Goal: Book appointment/travel/reservation

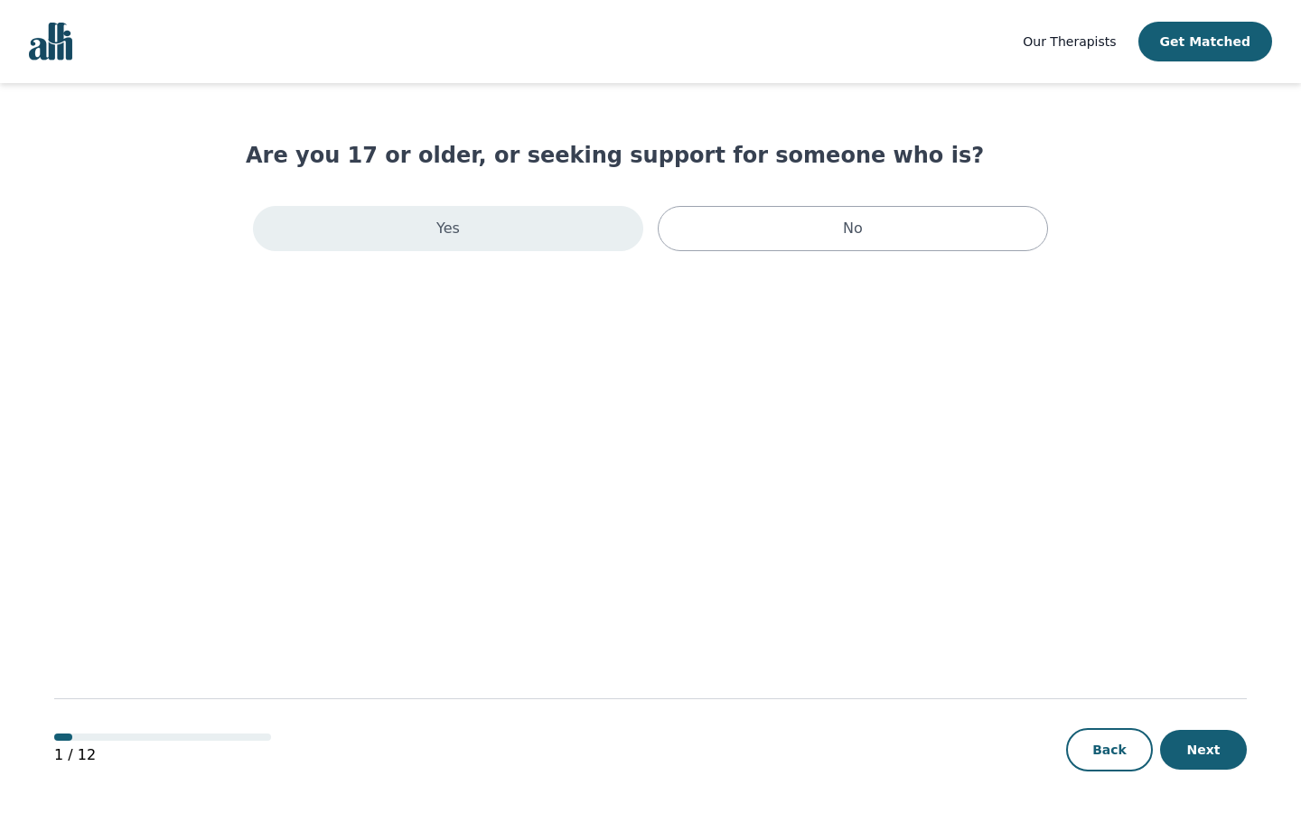
click at [549, 232] on div "Yes" at bounding box center [448, 228] width 390 height 45
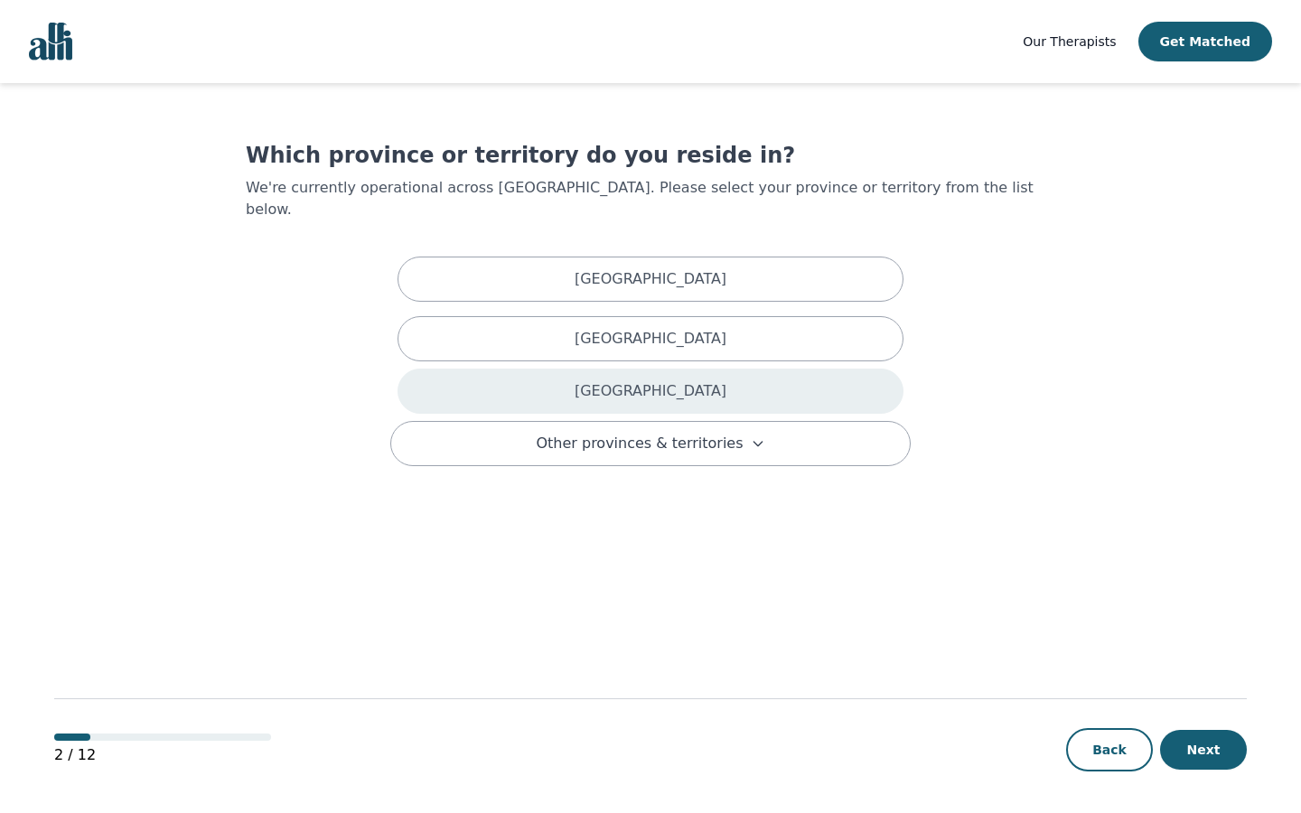
click at [672, 380] on p "[GEOGRAPHIC_DATA]" at bounding box center [651, 391] width 152 height 22
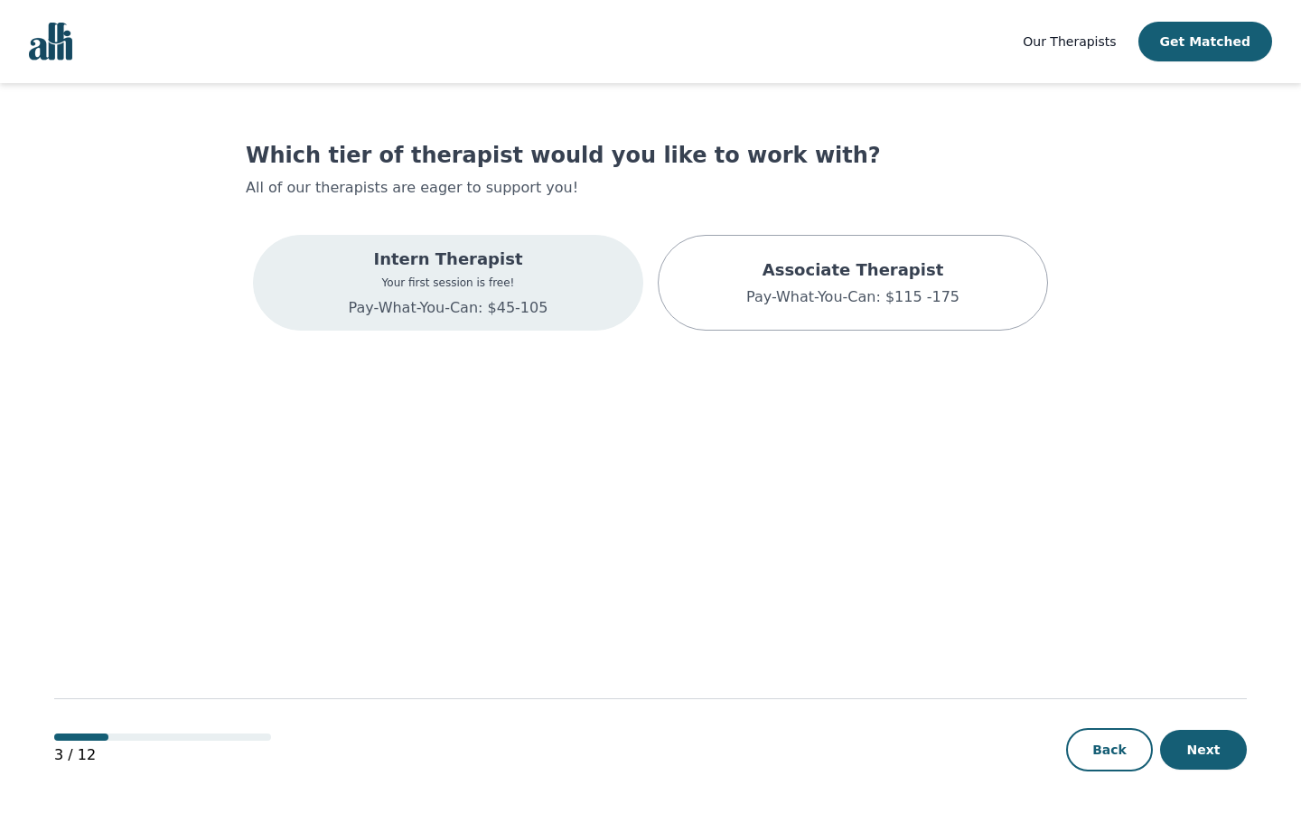
click at [566, 276] on div "Intern Therapist Your first session is free! Pay-What-You-Can: $45-105" at bounding box center [448, 283] width 390 height 96
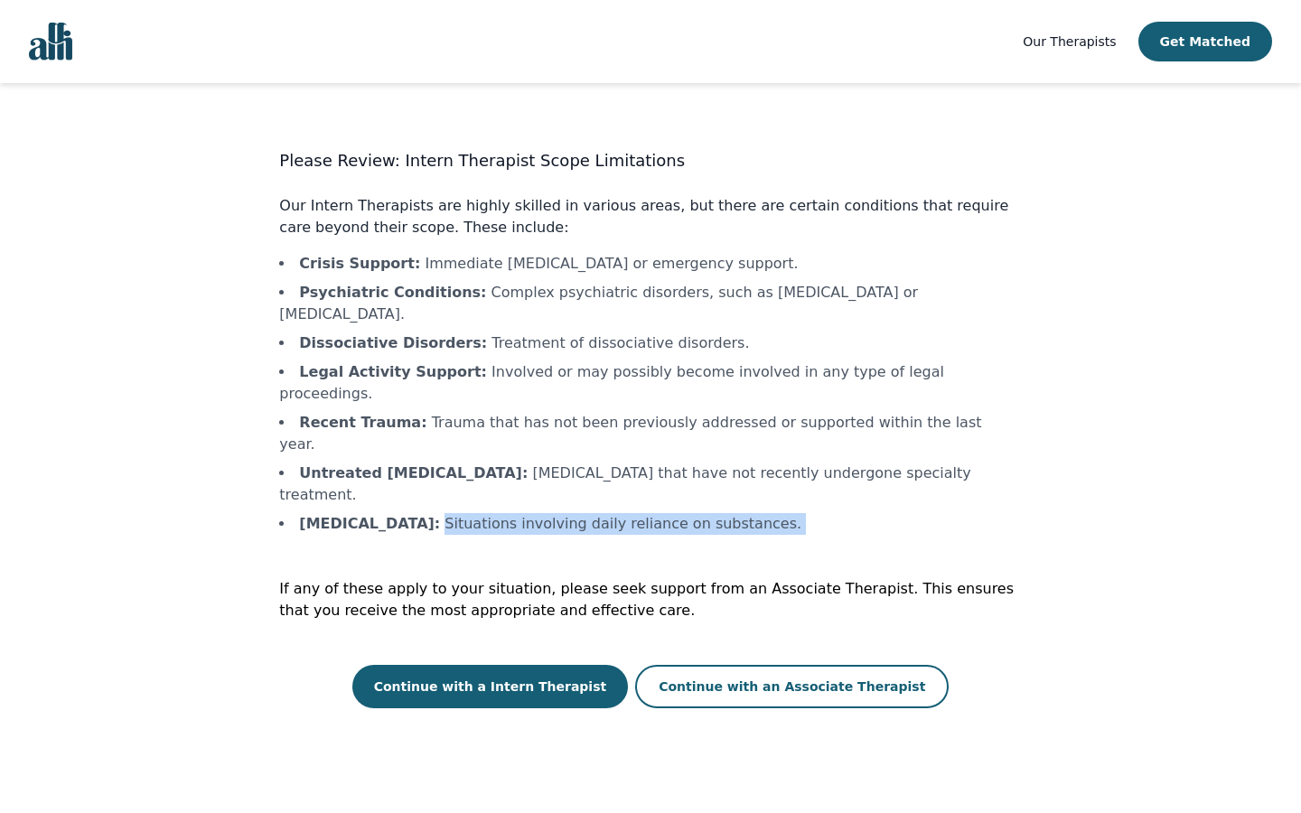
drag, startPoint x: 476, startPoint y: 462, endPoint x: 751, endPoint y: 476, distance: 275.0
click at [751, 476] on div "Please Review: Intern Therapist Scope Limitations Our Intern Therapists are hig…" at bounding box center [650, 428] width 742 height 560
drag, startPoint x: 541, startPoint y: 412, endPoint x: 561, endPoint y: 424, distance: 23.1
click at [561, 463] on li "Untreated [MEDICAL_DATA] : [MEDICAL_DATA] that have not recently undergone spec…" at bounding box center [650, 484] width 742 height 43
click at [443, 265] on li "Crisis Support : Immediate [MEDICAL_DATA] or emergency support." at bounding box center [650, 264] width 742 height 22
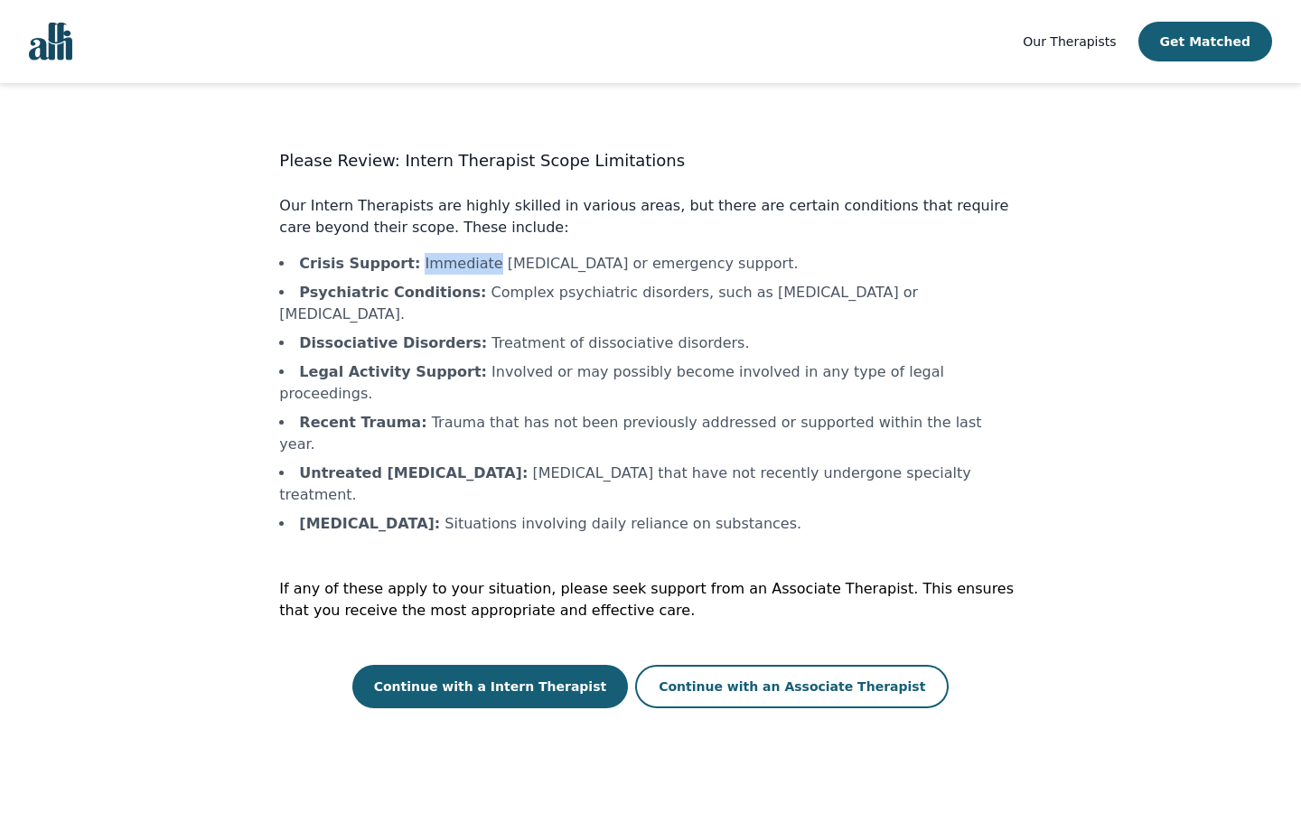
click at [443, 265] on li "Crisis Support : Immediate [MEDICAL_DATA] or emergency support." at bounding box center [650, 264] width 742 height 22
click at [502, 294] on li "Psychiatric Conditions : Complex psychiatric disorders, such as [MEDICAL_DATA] …" at bounding box center [650, 303] width 742 height 43
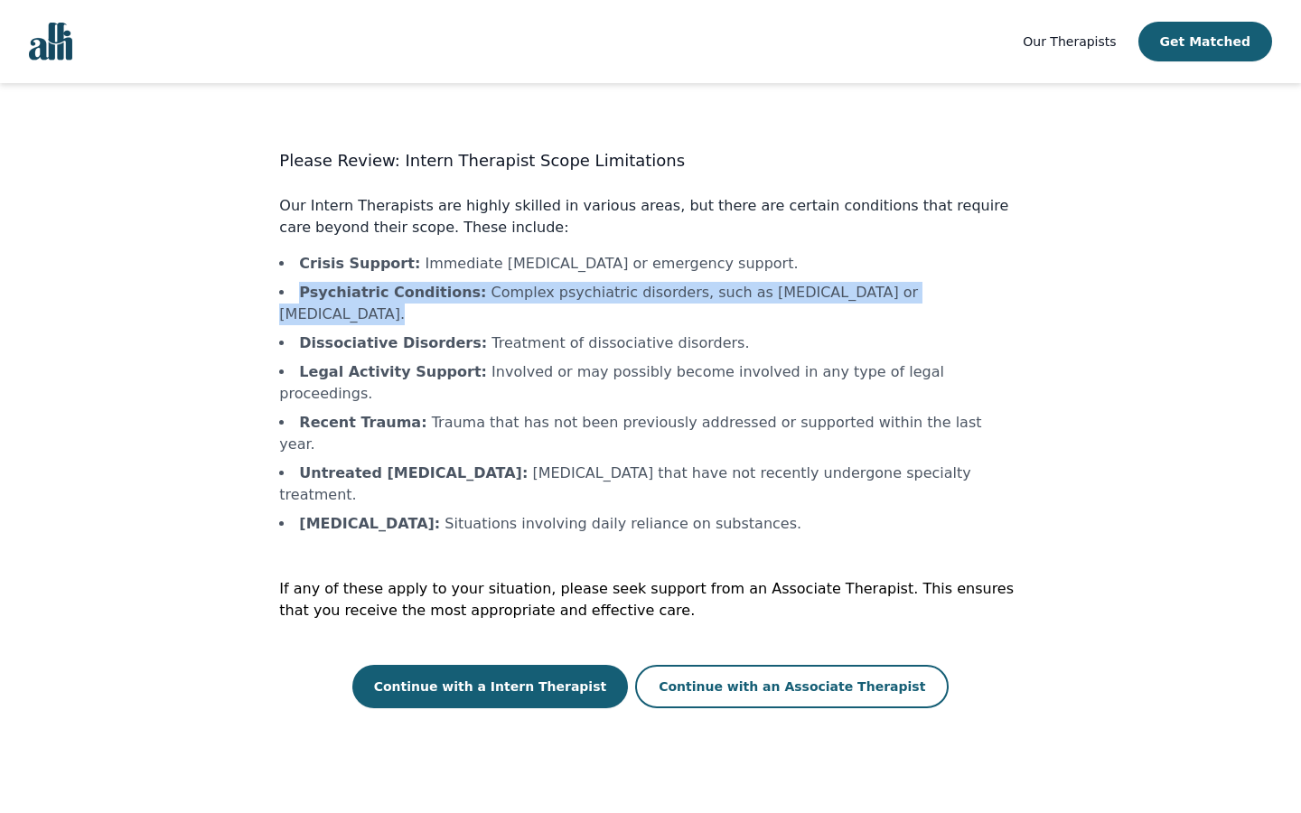
click at [496, 332] on li "Dissociative Disorders : Treatment of dissociative disorders." at bounding box center [650, 343] width 742 height 22
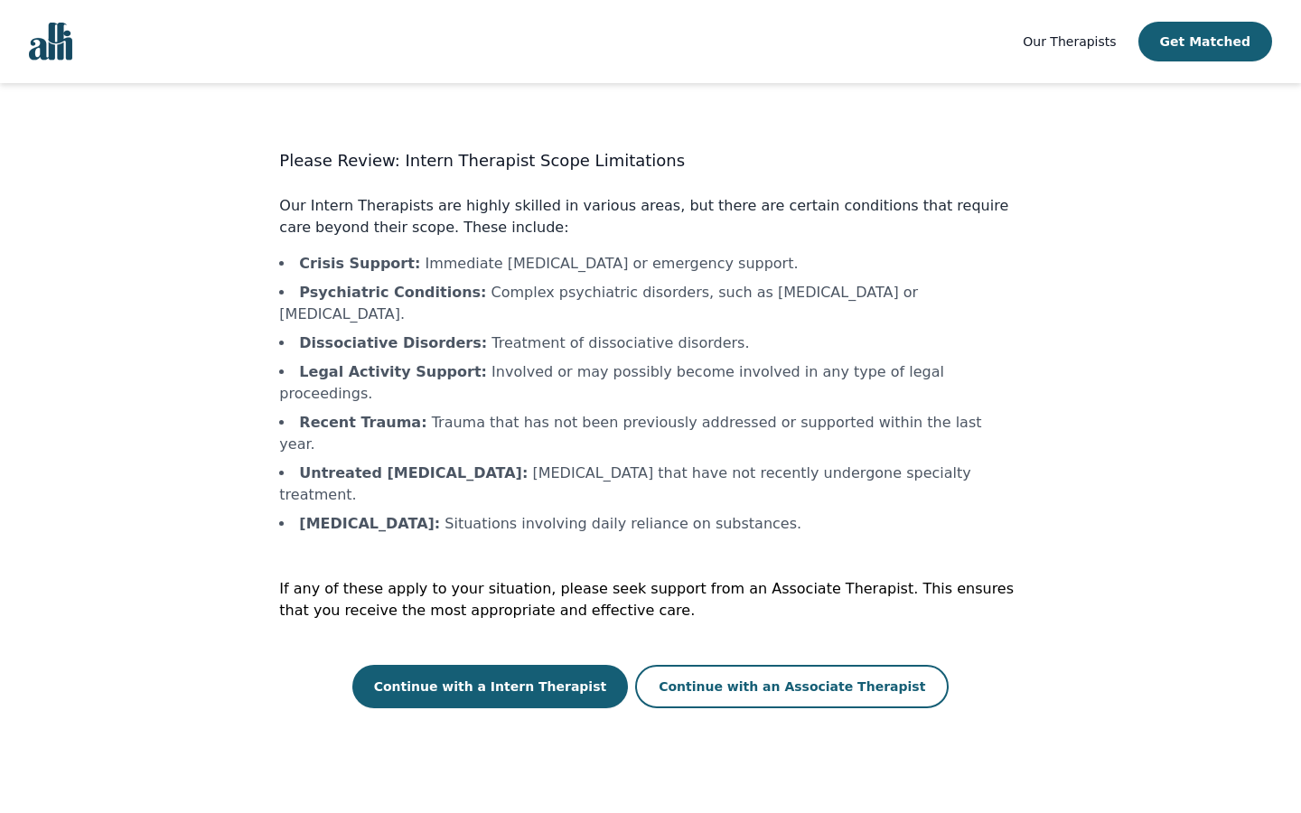
click at [496, 332] on li "Dissociative Disorders : Treatment of dissociative disorders." at bounding box center [650, 343] width 742 height 22
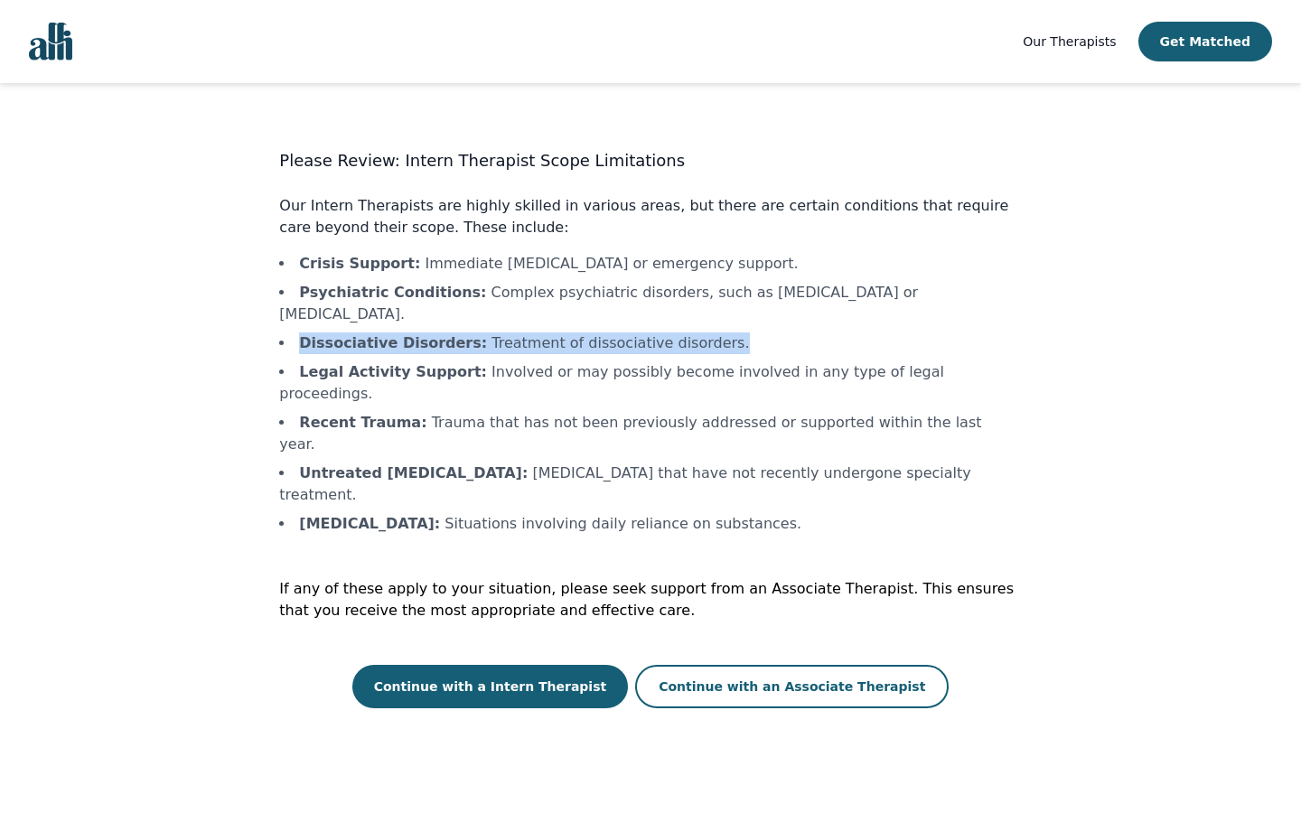
click at [515, 332] on li "Dissociative Disorders : Treatment of dissociative disorders." at bounding box center [650, 343] width 742 height 22
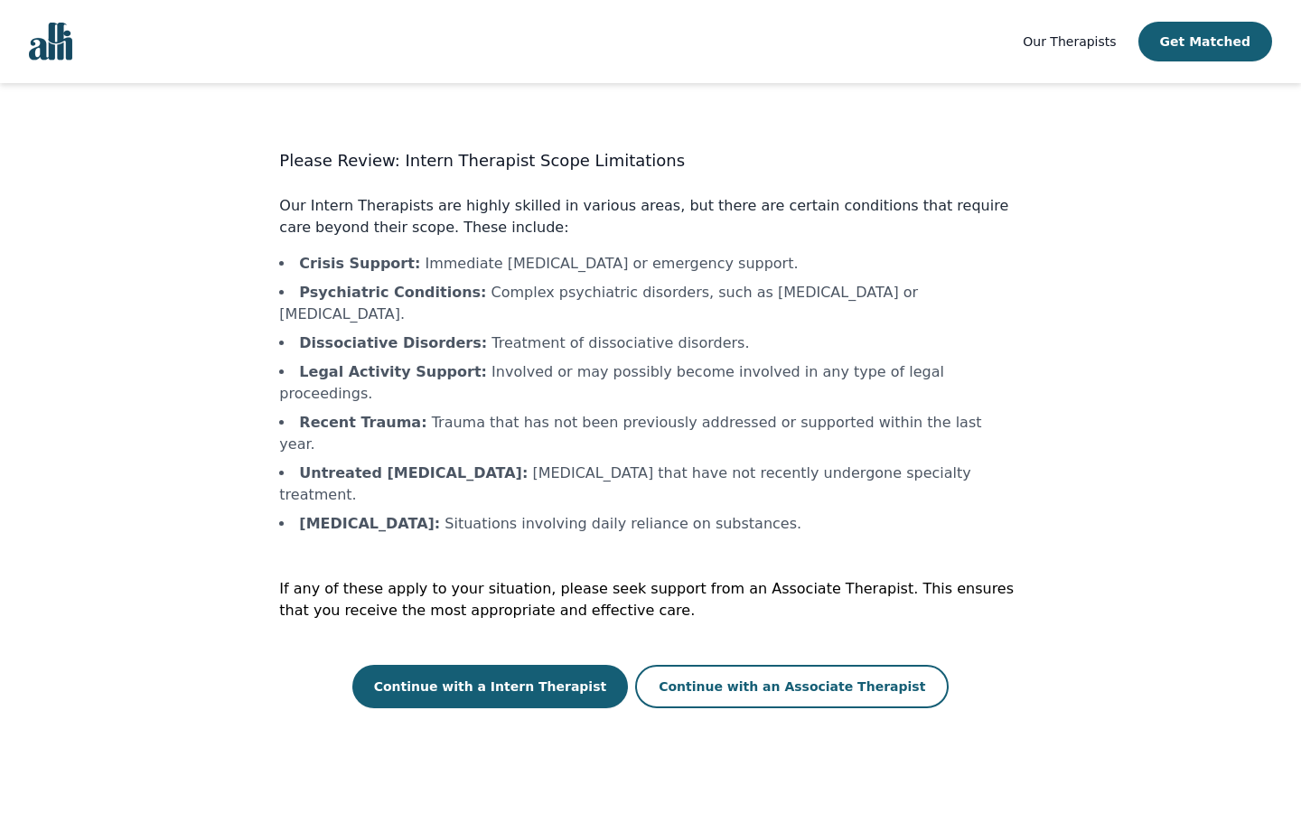
click at [524, 361] on li "Legal Activity Support : Involved or may possibly become involved in any type o…" at bounding box center [650, 382] width 742 height 43
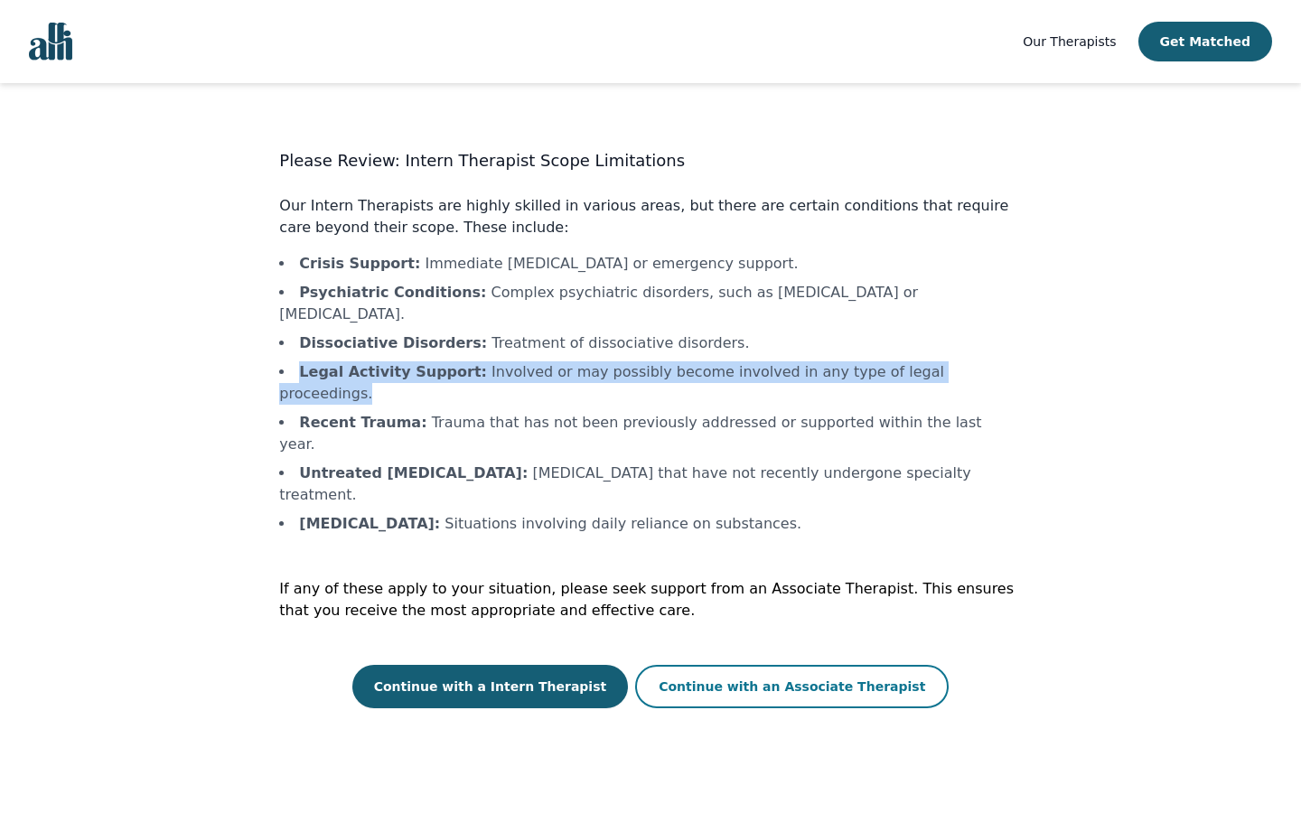
click at [689, 665] on button "Continue with an Associate Therapist" at bounding box center [791, 686] width 313 height 43
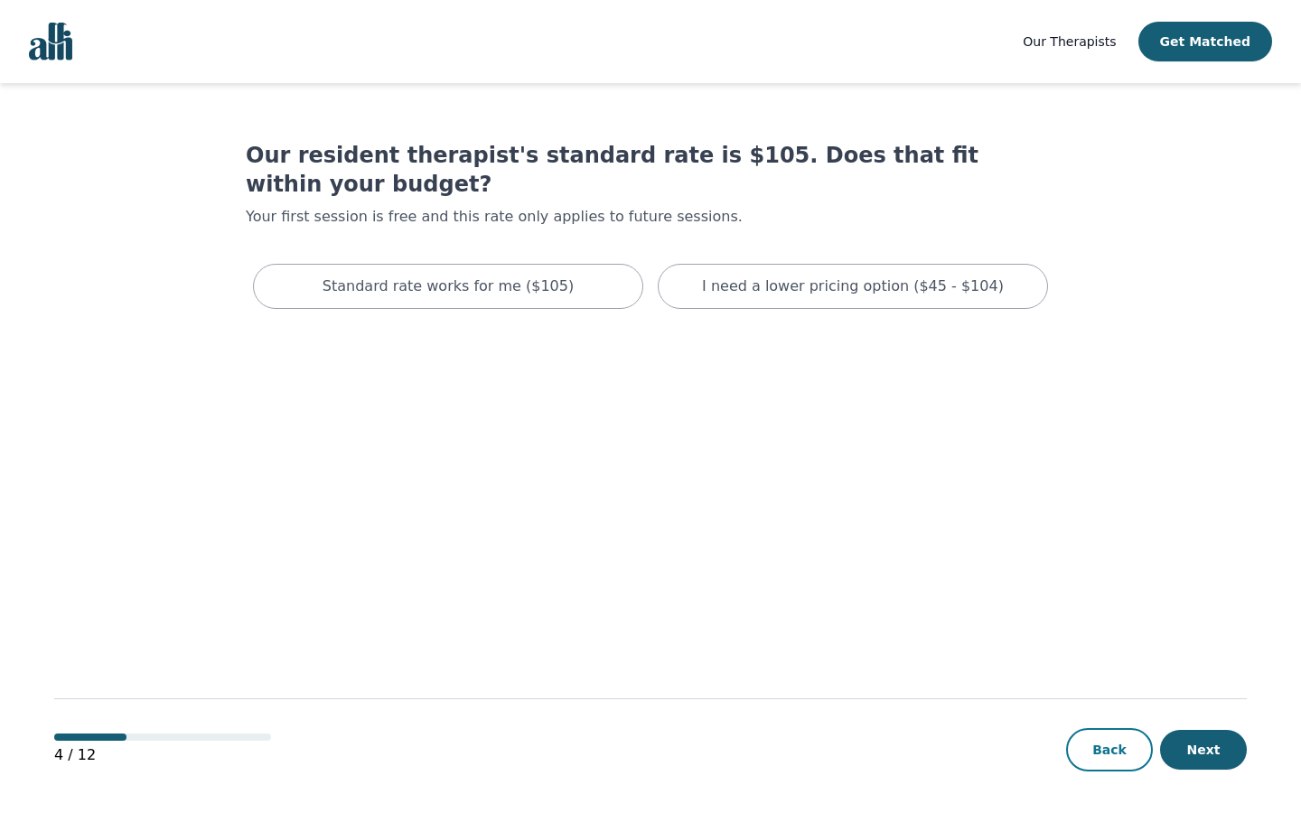
click at [1105, 742] on button "Back" at bounding box center [1109, 749] width 87 height 43
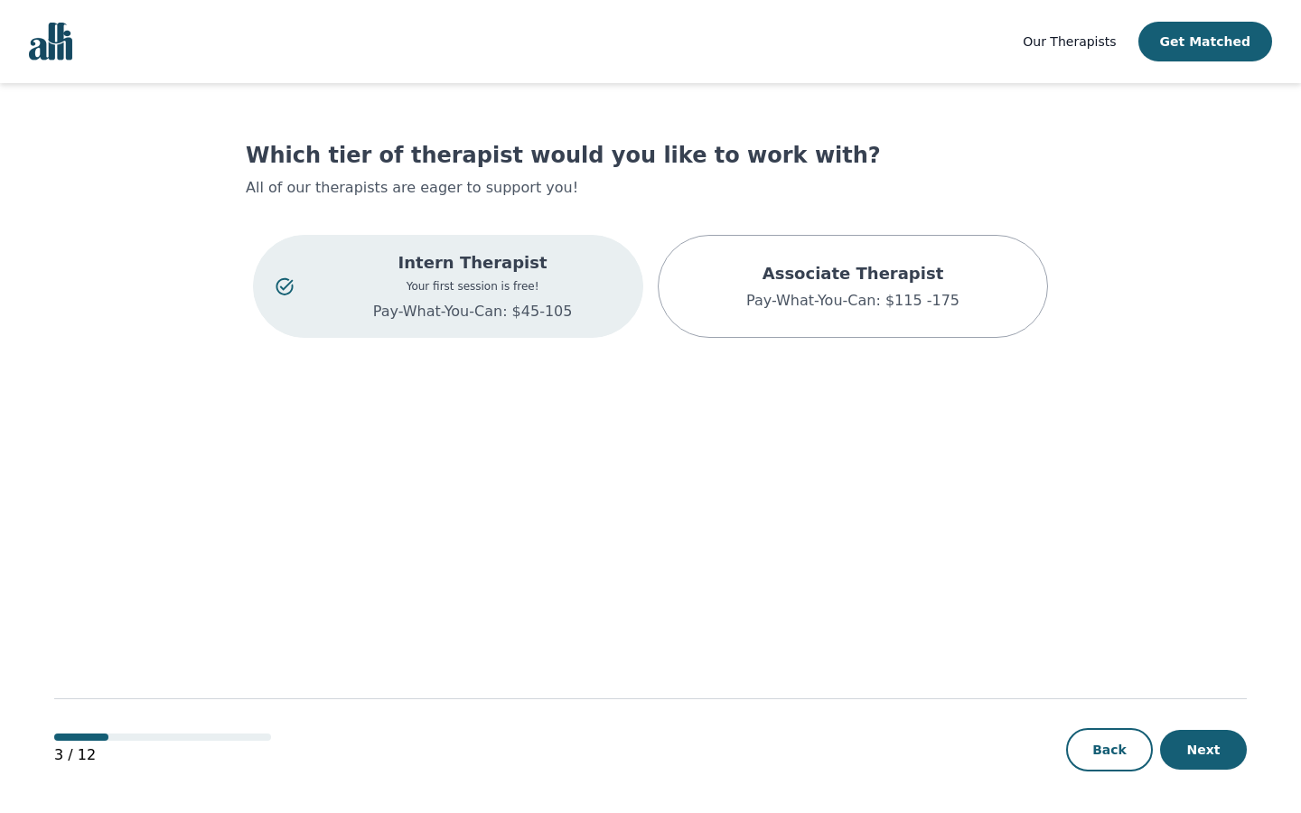
click at [478, 298] on div "Intern Therapist Your first session is free! Pay-What-You-Can: $45-105" at bounding box center [472, 286] width 296 height 72
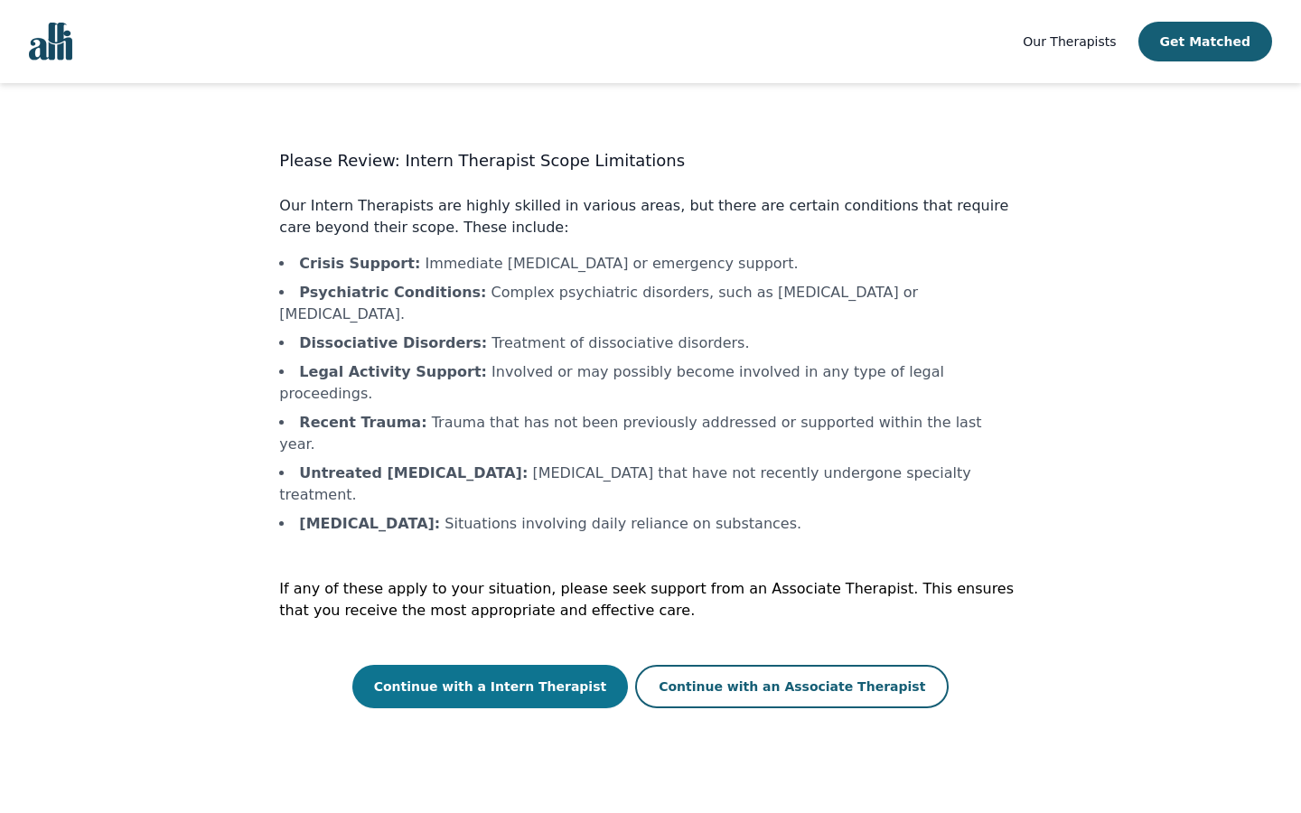
click at [587, 665] on button "Continue with a Intern Therapist" at bounding box center [490, 686] width 276 height 43
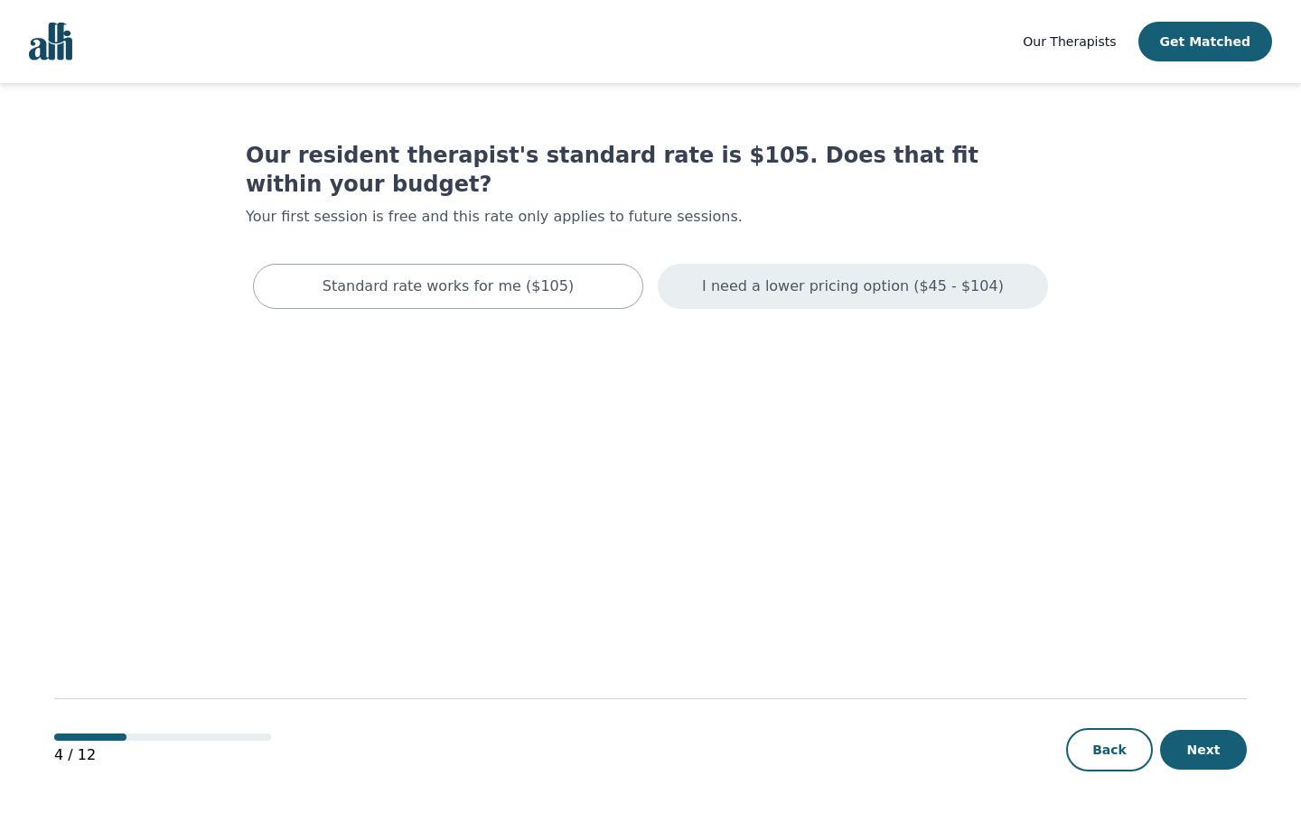
click at [758, 276] on p "I need a lower pricing option ($45 - $104)" at bounding box center [853, 287] width 302 height 22
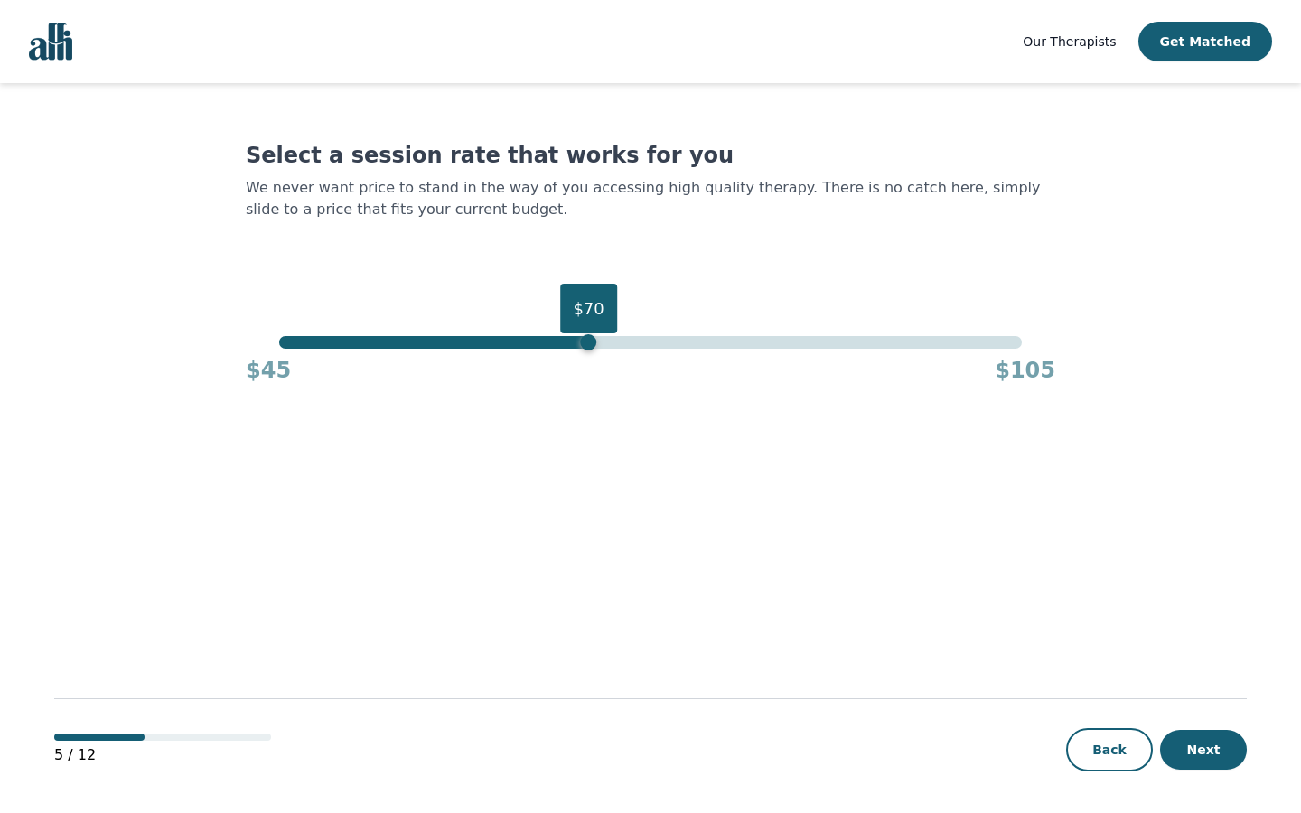
drag, startPoint x: 1020, startPoint y: 345, endPoint x: 585, endPoint y: 349, distance: 435.5
click at [585, 349] on div "$70" at bounding box center [589, 342] width 16 height 16
click at [588, 350] on div "$70" at bounding box center [589, 342] width 16 height 16
click at [1205, 745] on button "Next" at bounding box center [1203, 750] width 87 height 40
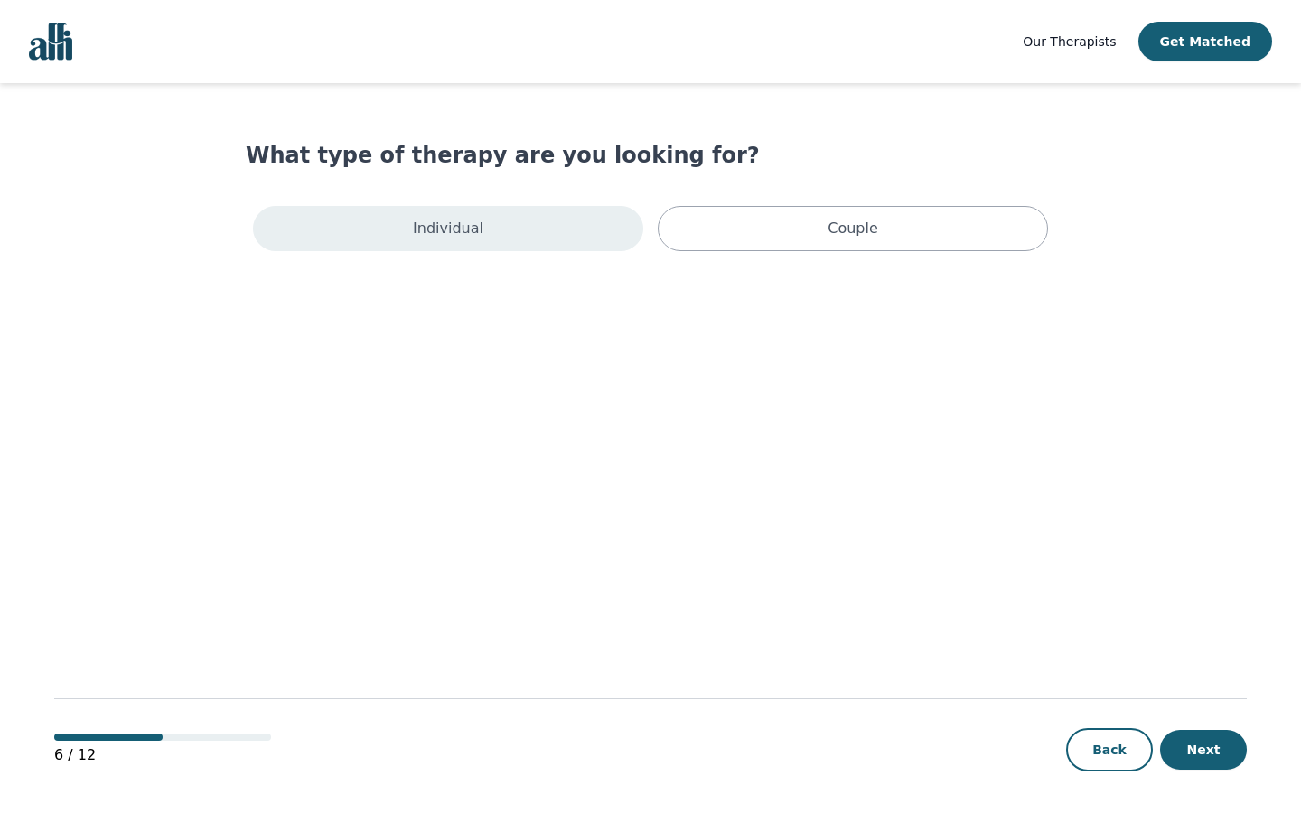
click at [523, 229] on div "Individual" at bounding box center [448, 228] width 390 height 45
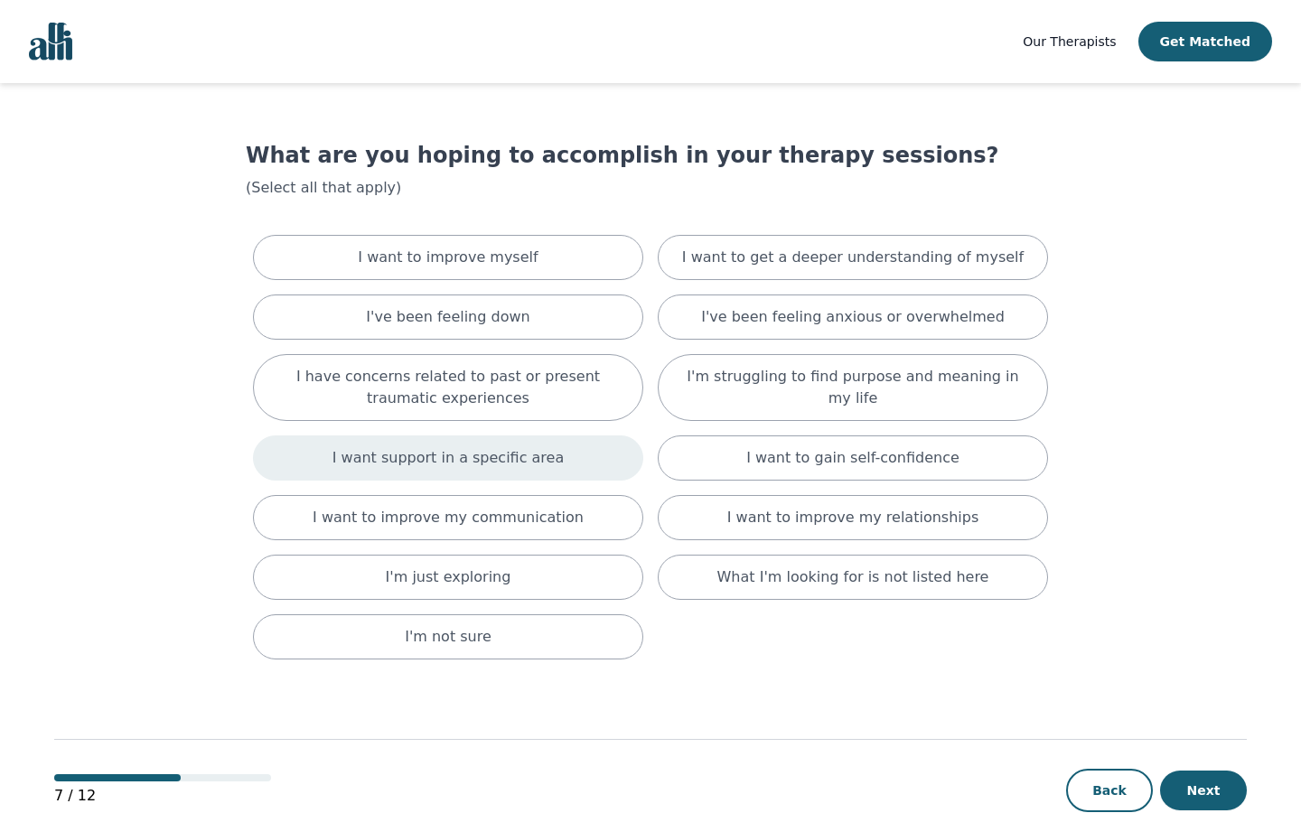
click at [531, 472] on div "I want support in a specific area" at bounding box center [448, 457] width 390 height 45
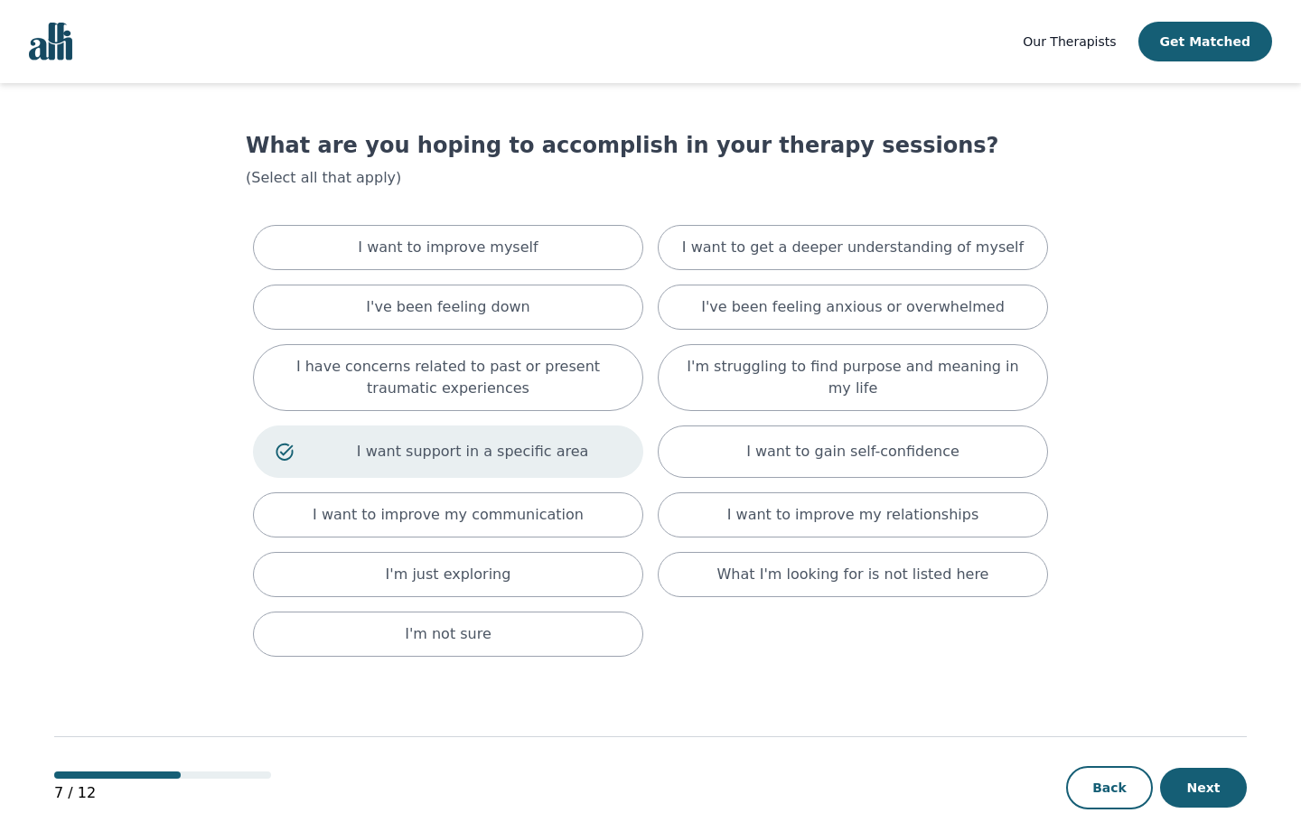
scroll to position [50, 0]
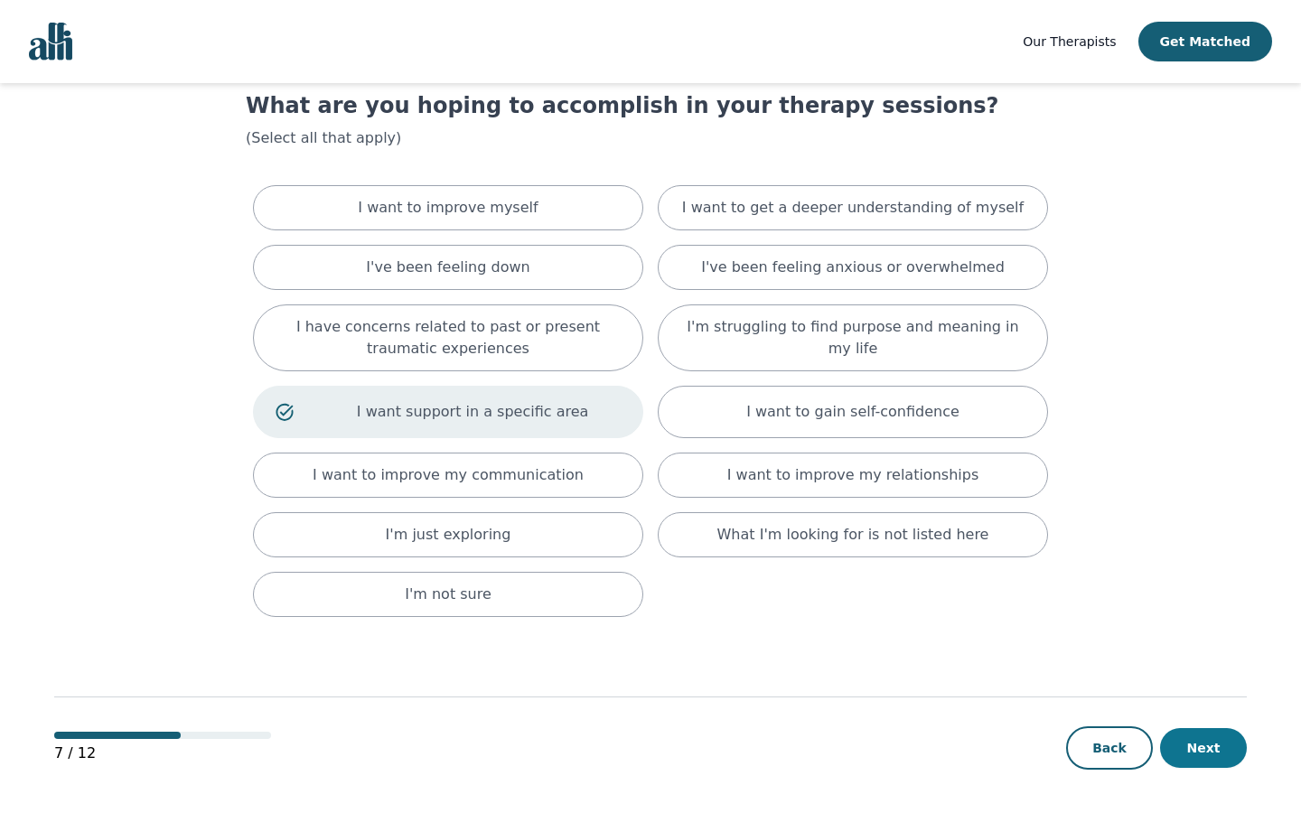
click at [1217, 753] on button "Next" at bounding box center [1203, 748] width 87 height 40
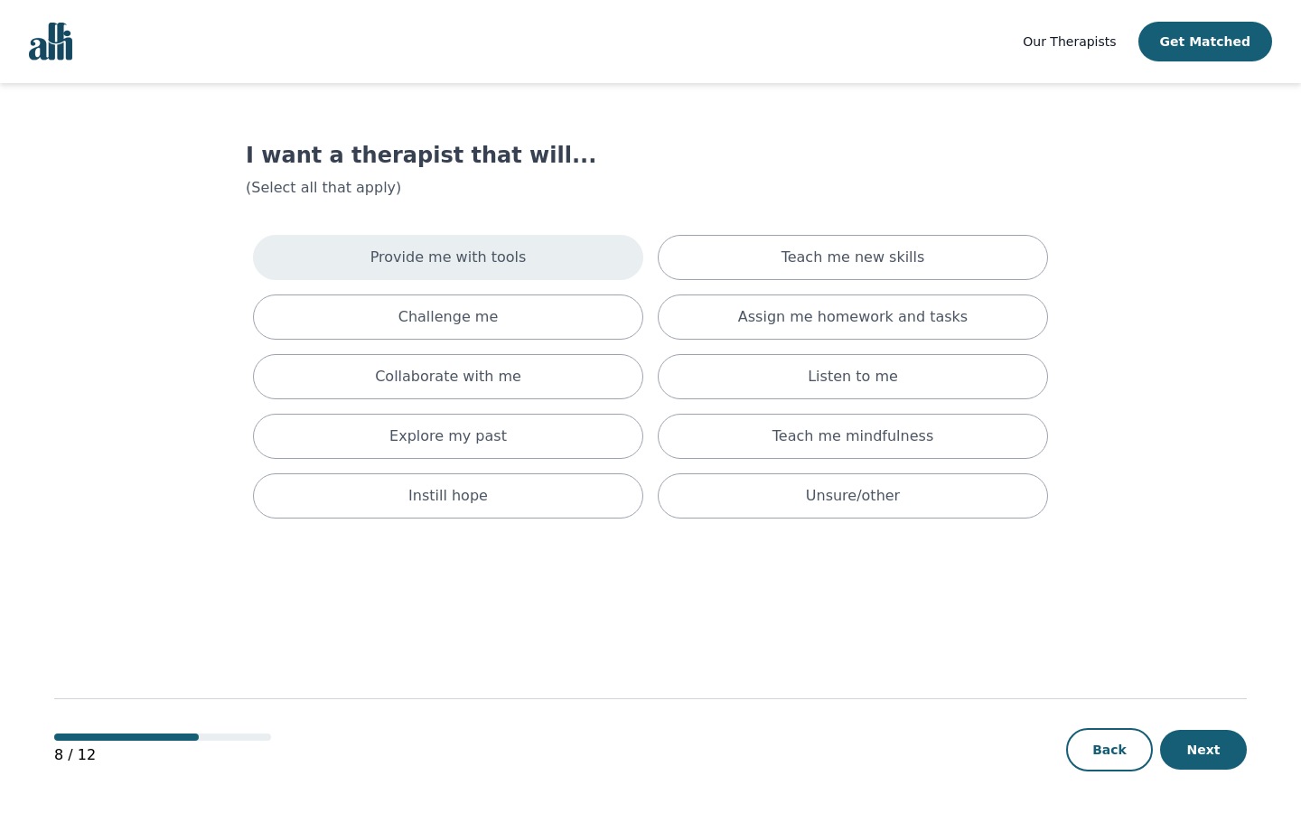
click at [517, 276] on div "Provide me with tools" at bounding box center [448, 257] width 390 height 45
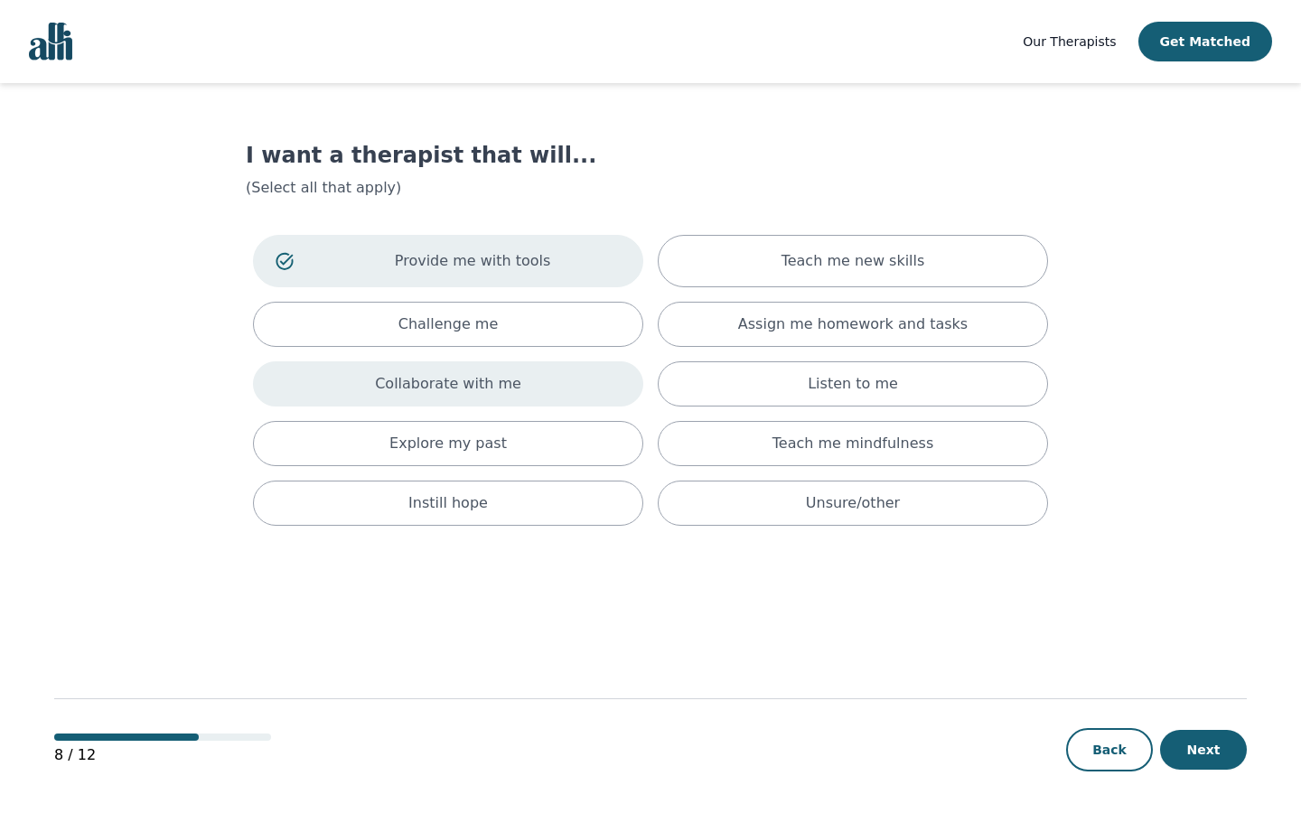
click at [514, 379] on div "Collaborate with me" at bounding box center [448, 383] width 390 height 45
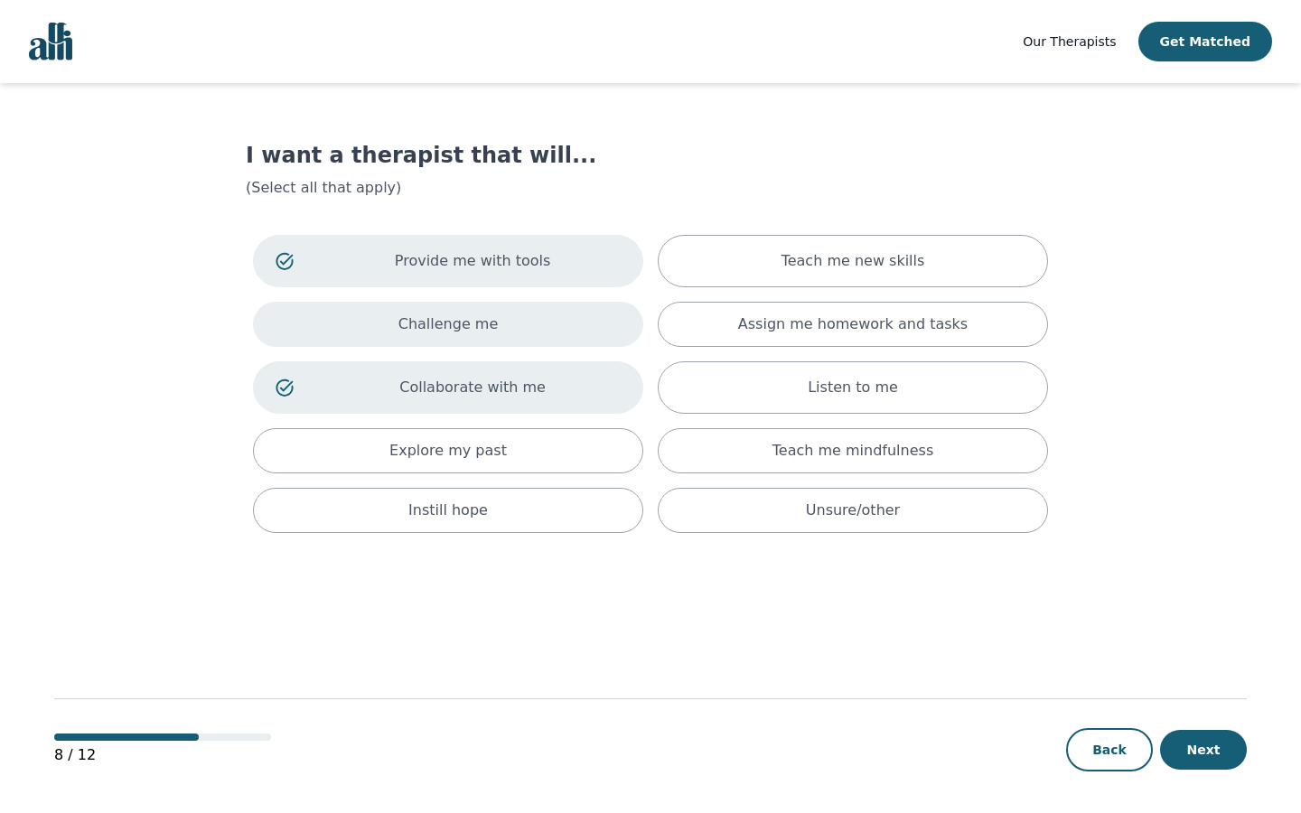
click at [522, 325] on div "Challenge me" at bounding box center [448, 324] width 390 height 45
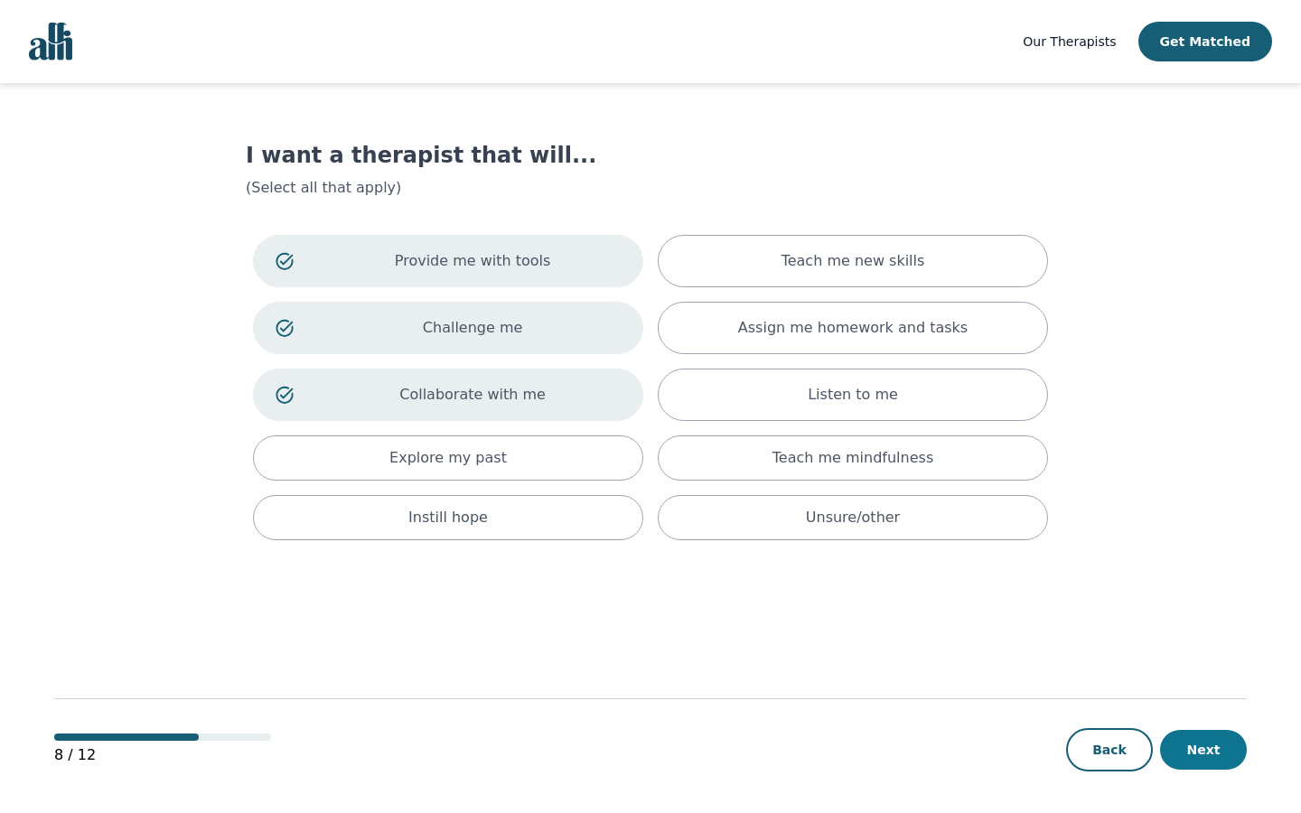
click at [1205, 745] on button "Next" at bounding box center [1203, 750] width 87 height 40
